Goal: Information Seeking & Learning: Learn about a topic

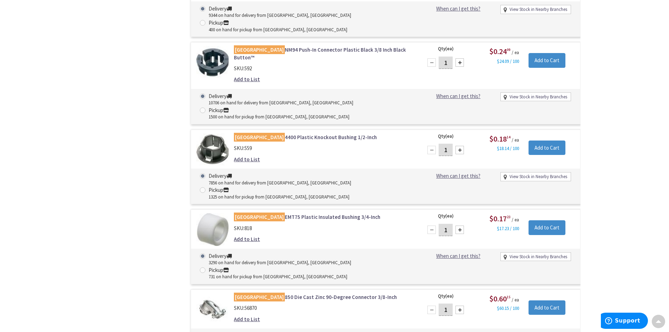
scroll to position [921, 0]
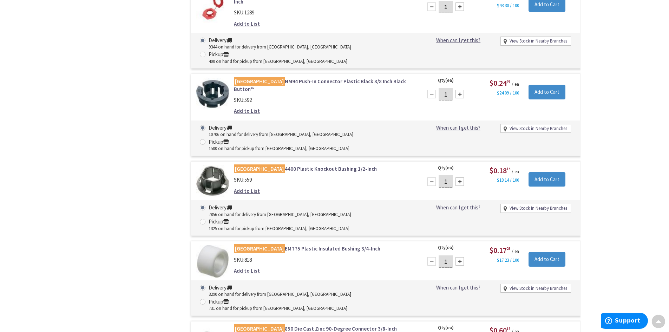
drag, startPoint x: 185, startPoint y: 57, endPoint x: 0, endPoint y: 80, distance: 186.9
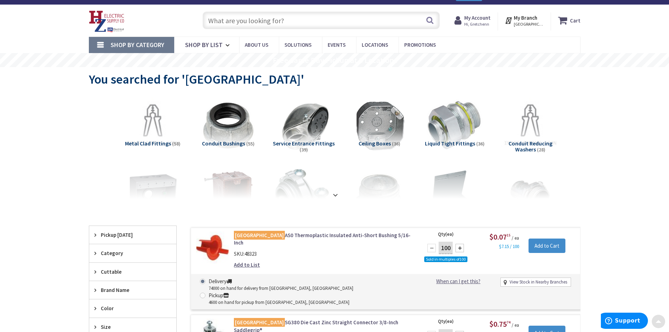
scroll to position [0, 0]
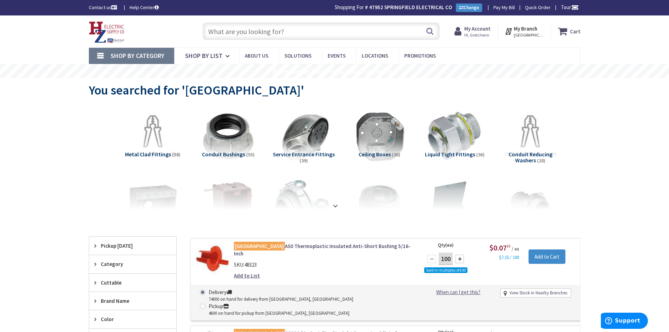
click at [320, 28] on input "text" at bounding box center [321, 31] width 237 height 18
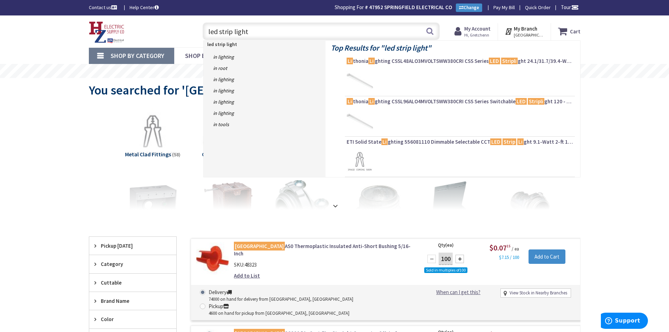
type input "led strip lights"
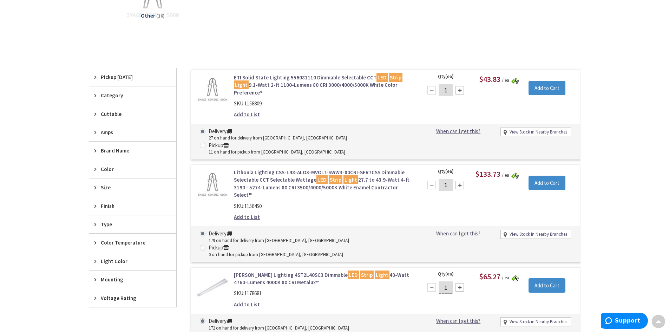
scroll to position [246, 0]
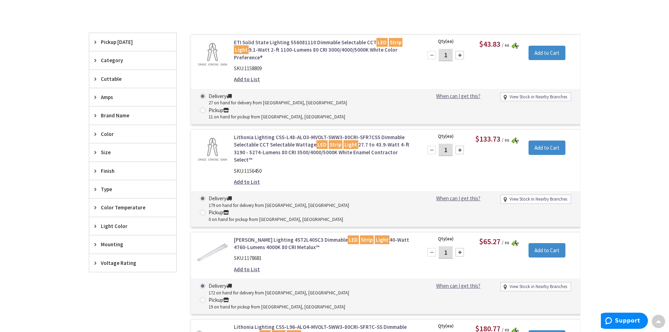
click at [202, 236] on img at bounding box center [212, 252] width 33 height 33
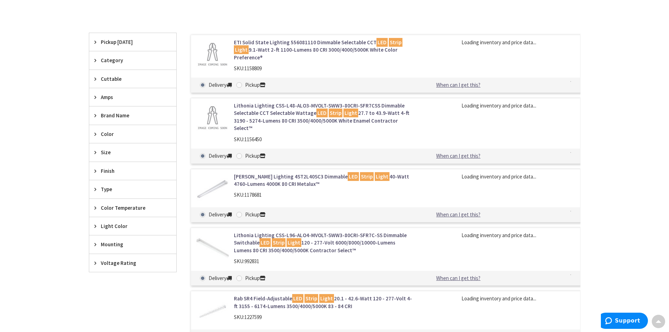
click at [213, 232] on img at bounding box center [212, 247] width 33 height 33
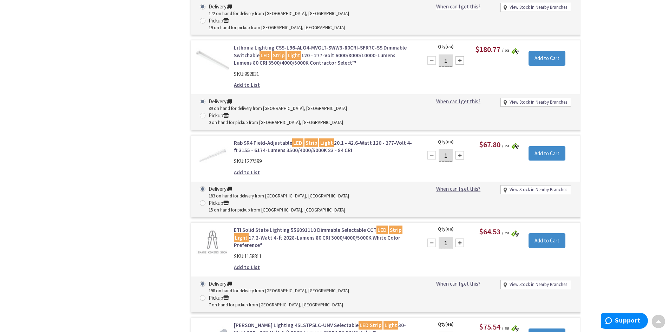
scroll to position [527, 0]
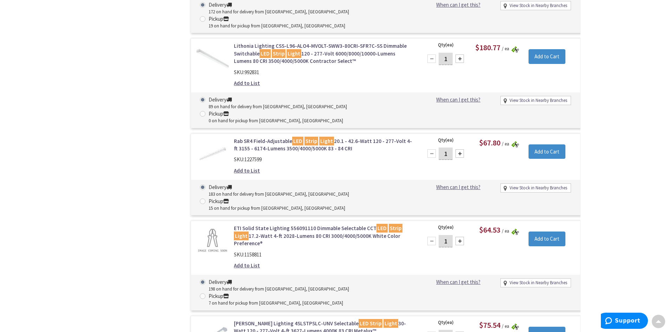
click at [223, 320] on img at bounding box center [212, 336] width 33 height 33
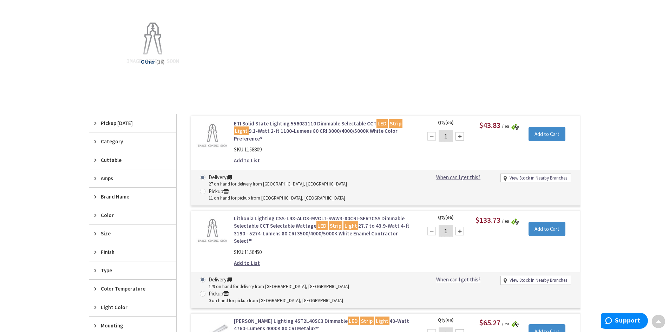
scroll to position [176, 0]
